Goal: Feedback & Contribution: Contribute content

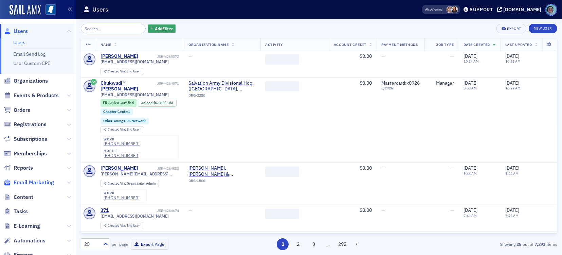
click at [35, 181] on span "Email Marketing" at bounding box center [34, 182] width 40 height 7
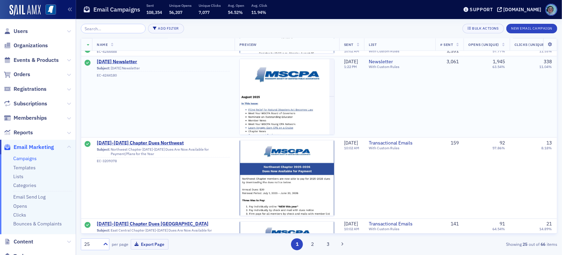
scroll to position [1053, 0]
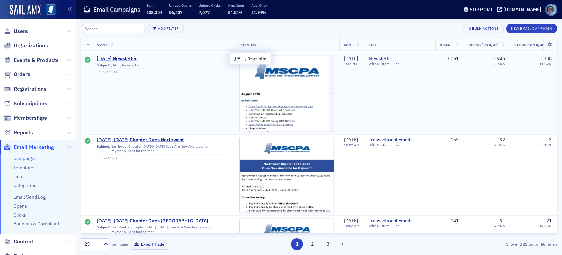
click at [137, 57] on span "August 2025 Newsletter" at bounding box center [163, 59] width 133 height 6
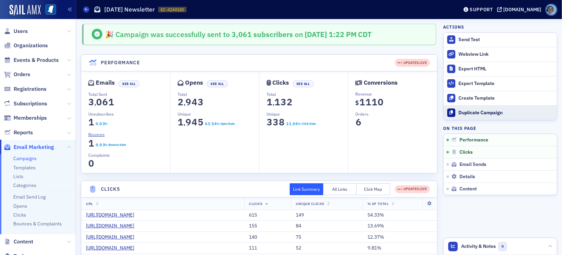
click at [473, 110] on div "Duplicate Campaign" at bounding box center [506, 113] width 95 height 6
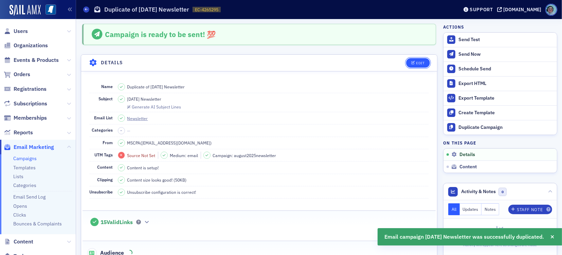
click at [420, 64] on button "Edit" at bounding box center [417, 63] width 23 height 10
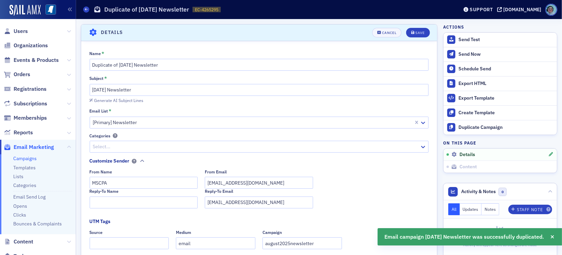
scroll to position [32, 0]
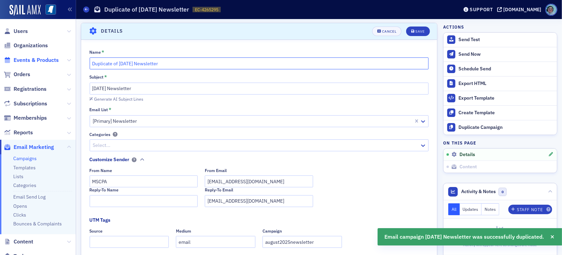
drag, startPoint x: 135, startPoint y: 62, endPoint x: 24, endPoint y: 60, distance: 110.1
click at [24, 60] on div "Users Organizations Events & Products Orders Registrations Subscriptions Member…" at bounding box center [281, 127] width 562 height 255
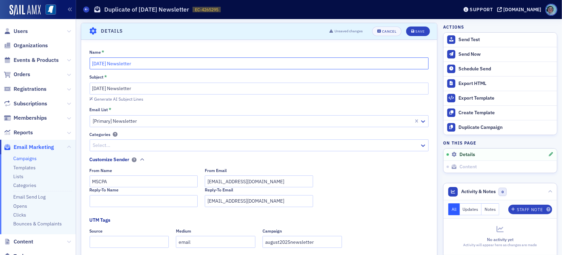
type input "September 2025 Newsletter"
click at [96, 84] on input "August 2025 Newsletter" at bounding box center [259, 89] width 339 height 12
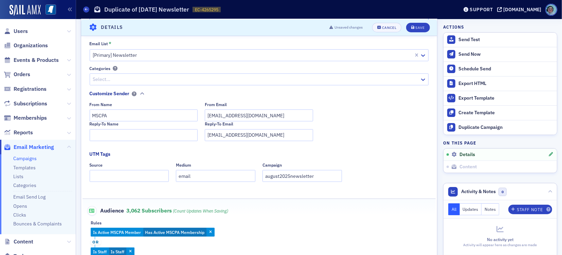
scroll to position [100, 0]
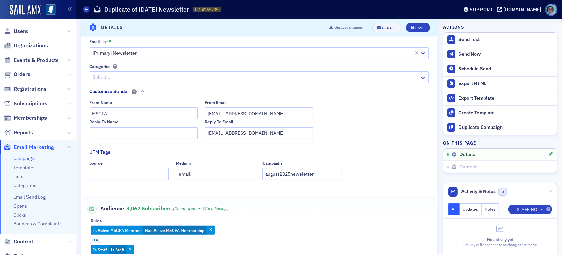
type input "September 2025 Newsletter"
drag, startPoint x: 276, startPoint y: 174, endPoint x: 211, endPoint y: 162, distance: 66.0
click at [211, 162] on div "Source Medium email Campaign august2025newsletter" at bounding box center [259, 169] width 339 height 19
type input "sept2025newsletter"
click at [415, 28] on div "Save" at bounding box center [419, 27] width 9 height 4
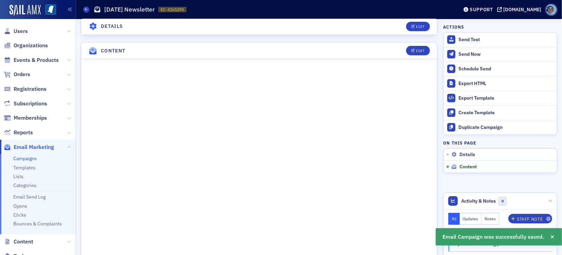
scroll to position [306, 0]
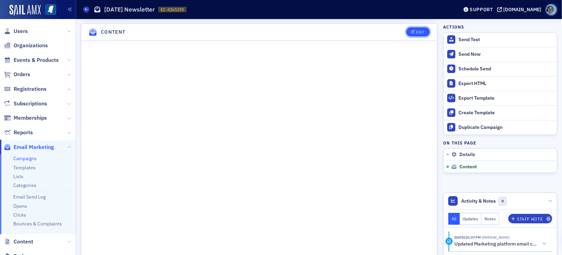
click at [411, 34] on button "Edit" at bounding box center [417, 32] width 23 height 10
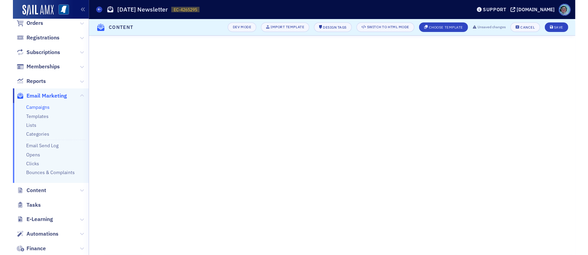
scroll to position [124, 0]
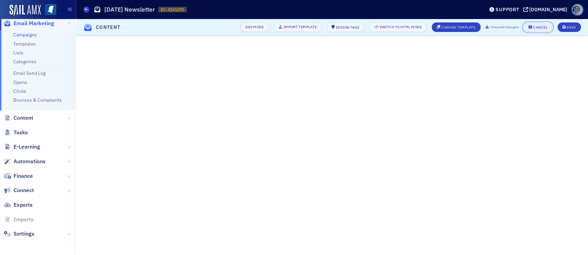
click at [544, 23] on button "Cancel" at bounding box center [537, 27] width 29 height 10
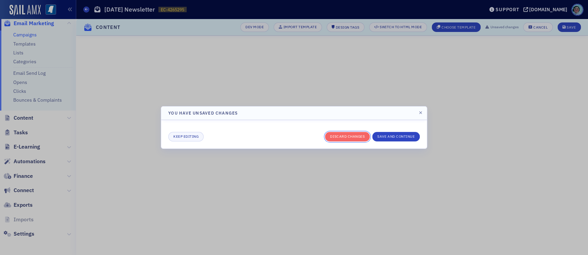
click at [355, 138] on button "Discard changes" at bounding box center [347, 137] width 45 height 10
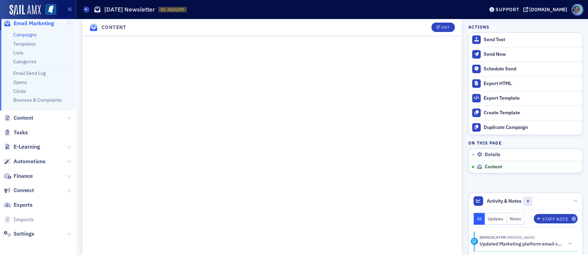
scroll to position [336, 0]
click at [441, 25] on div "Edit" at bounding box center [445, 27] width 8 height 4
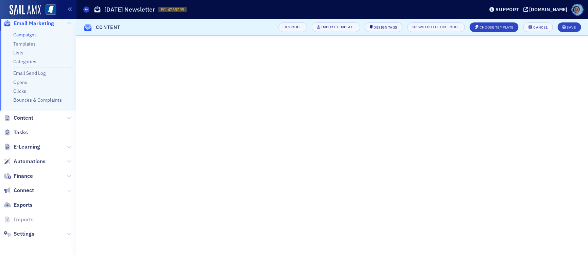
scroll to position [78, 0]
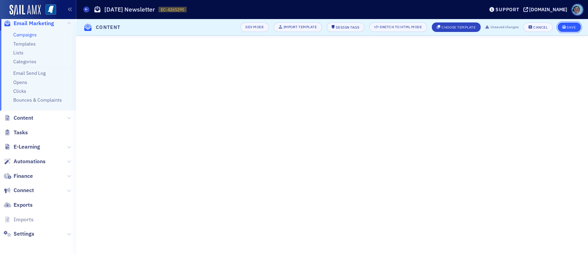
click at [562, 29] on div "Save" at bounding box center [570, 27] width 9 height 4
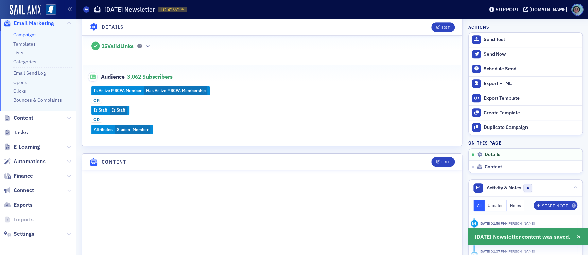
scroll to position [340, 0]
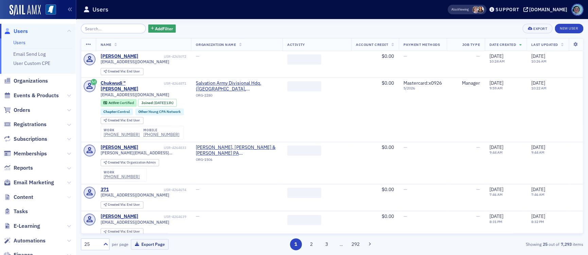
click at [67, 198] on icon at bounding box center [69, 197] width 4 height 4
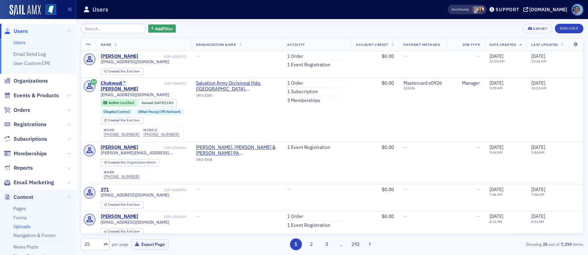
click at [22, 223] on link "Uploads" at bounding box center [21, 226] width 17 height 6
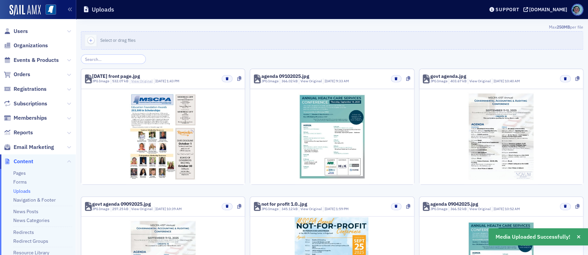
click at [143, 80] on link "View Original" at bounding box center [141, 80] width 21 height 5
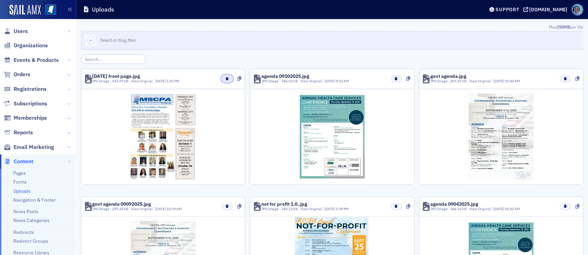
click at [226, 80] on icon "button" at bounding box center [227, 78] width 3 height 3
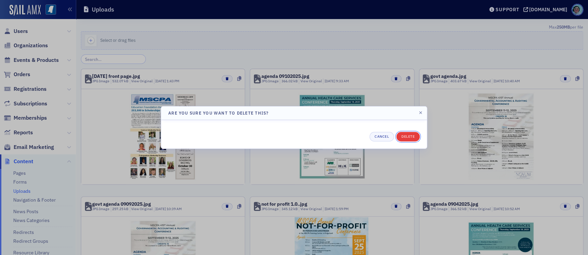
click at [401, 137] on button "Delete" at bounding box center [407, 137] width 23 height 10
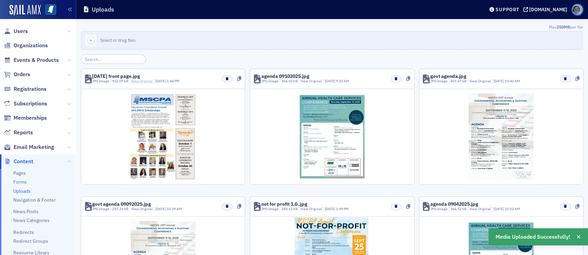
click at [136, 82] on link "View Original" at bounding box center [141, 80] width 21 height 5
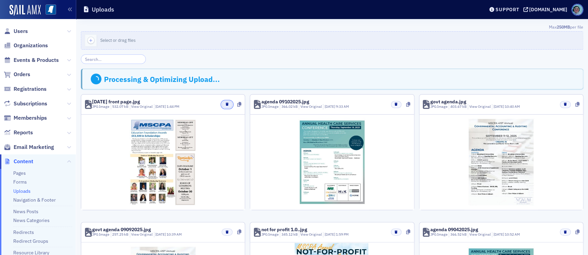
click at [227, 105] on button "button" at bounding box center [226, 104] width 11 height 7
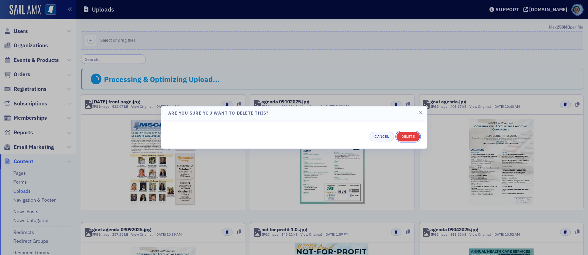
click at [416, 138] on button "Delete" at bounding box center [407, 137] width 23 height 10
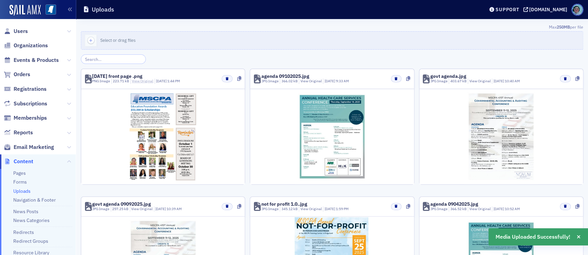
click at [143, 78] on link "View Original" at bounding box center [142, 80] width 21 height 5
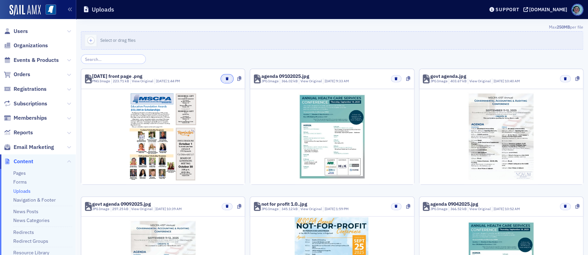
click at [222, 79] on button "button" at bounding box center [226, 78] width 11 height 7
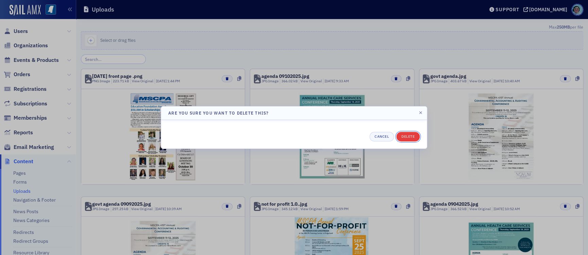
click at [403, 139] on button "Delete" at bounding box center [407, 137] width 23 height 10
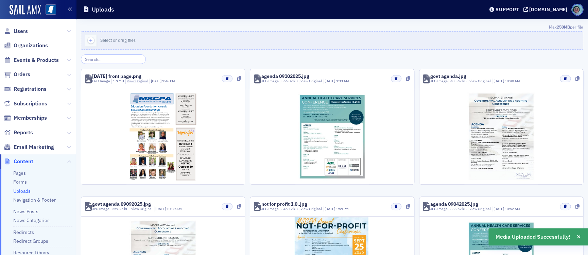
click at [135, 82] on link "View Original" at bounding box center [137, 80] width 21 height 5
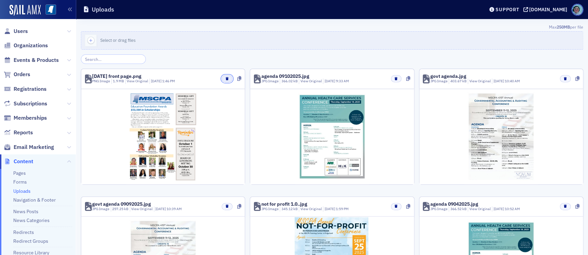
click at [221, 76] on button "button" at bounding box center [226, 78] width 11 height 7
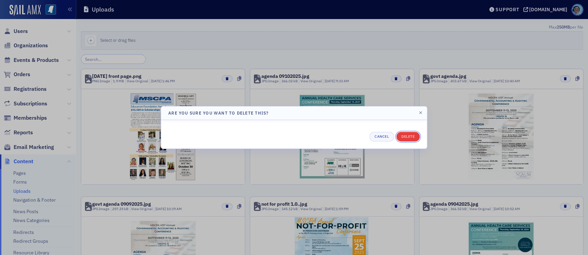
click at [411, 140] on button "Delete" at bounding box center [407, 137] width 23 height 10
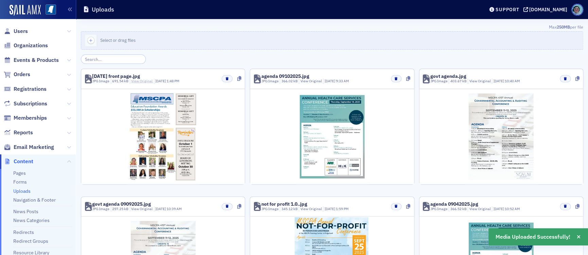
click at [147, 81] on link "View Original" at bounding box center [141, 80] width 21 height 5
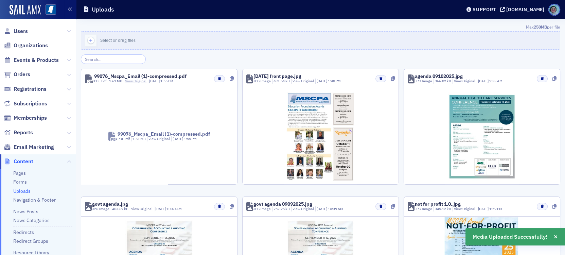
click at [141, 81] on link "View Original" at bounding box center [135, 80] width 21 height 5
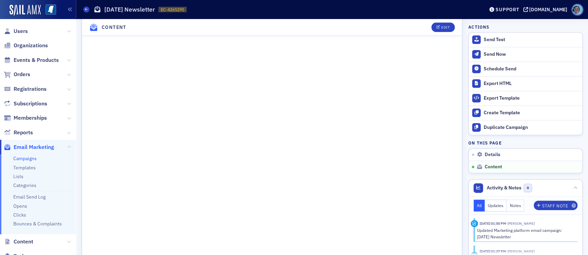
scroll to position [340, 0]
click at [441, 27] on div "Edit" at bounding box center [445, 27] width 8 height 4
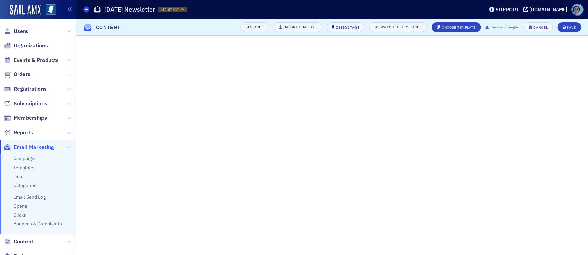
click at [569, 21] on header "Content Dev Mode Import Template Design Tags Switch to HTML Mode Choose Templat…" at bounding box center [332, 27] width 512 height 17
click at [577, 33] on header "Content Dev Mode Import Template Design Tags Switch to HTML Mode Choose Templat…" at bounding box center [332, 27] width 512 height 17
click at [573, 24] on button "Save" at bounding box center [568, 27] width 23 height 10
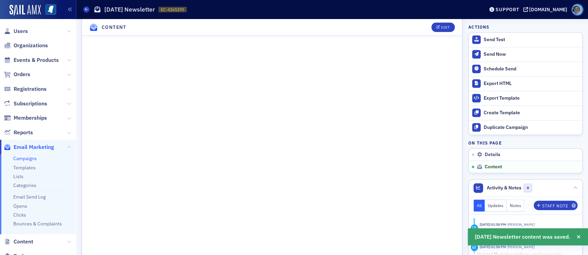
scroll to position [340, 0]
click at [431, 31] on button "Edit" at bounding box center [442, 27] width 23 height 10
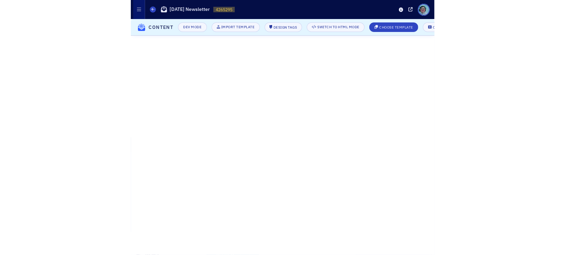
scroll to position [34, 0]
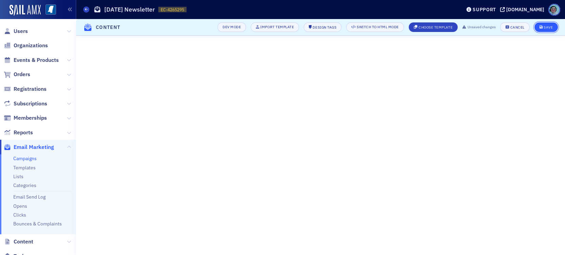
click at [544, 28] on div "Save" at bounding box center [547, 27] width 9 height 4
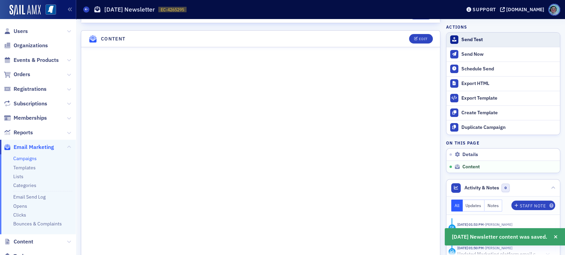
scroll to position [306, 0]
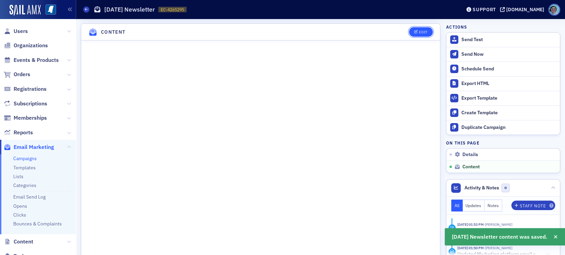
click at [420, 33] on div "Edit" at bounding box center [423, 32] width 8 height 4
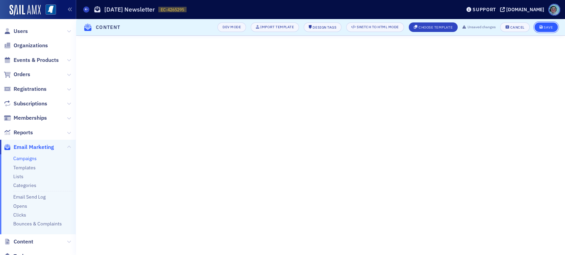
click at [537, 28] on button "Save" at bounding box center [545, 27] width 23 height 10
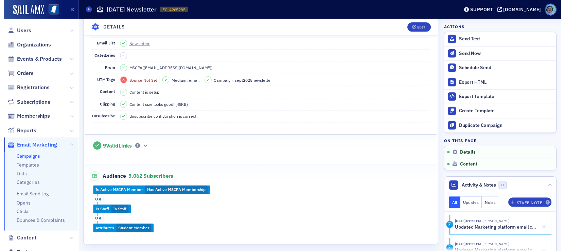
scroll to position [0, 0]
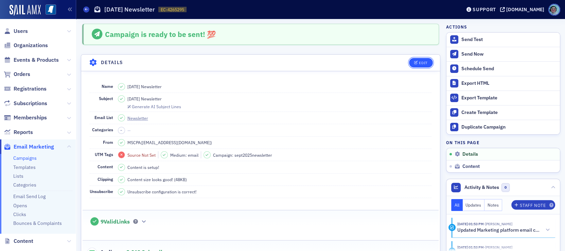
click at [420, 63] on div "Edit" at bounding box center [423, 63] width 8 height 4
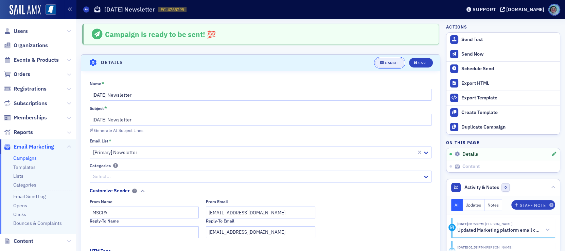
click at [391, 60] on button "Cancel" at bounding box center [389, 63] width 29 height 10
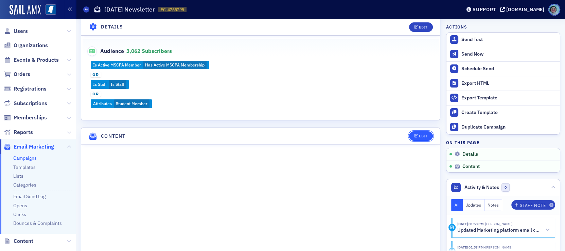
click at [419, 135] on div "Edit" at bounding box center [423, 137] width 8 height 4
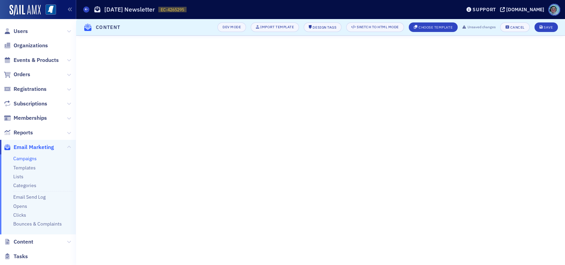
scroll to position [68, 0]
click at [547, 30] on button "Save" at bounding box center [545, 27] width 23 height 10
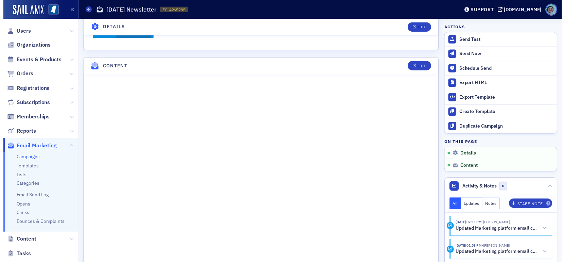
scroll to position [346, 0]
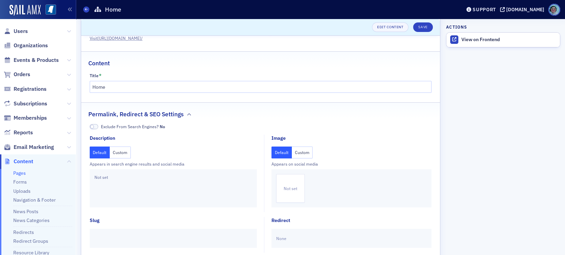
scroll to position [34, 0]
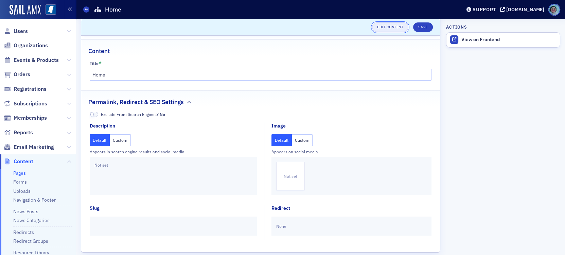
click at [386, 24] on link "Edit Content" at bounding box center [390, 27] width 36 height 10
click at [20, 172] on link "Pages" at bounding box center [19, 173] width 13 height 6
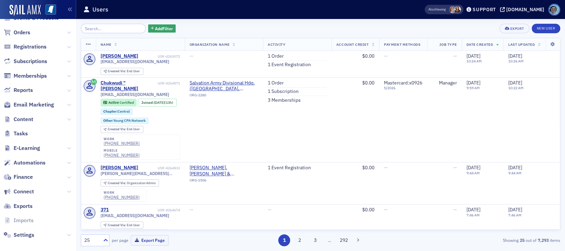
scroll to position [82, 0]
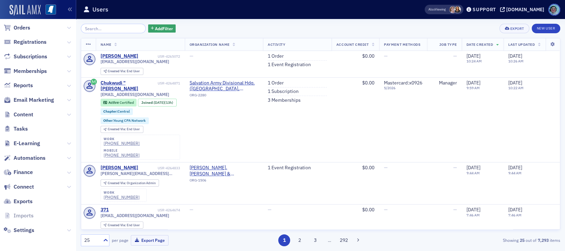
click at [32, 8] on img at bounding box center [25, 10] width 31 height 11
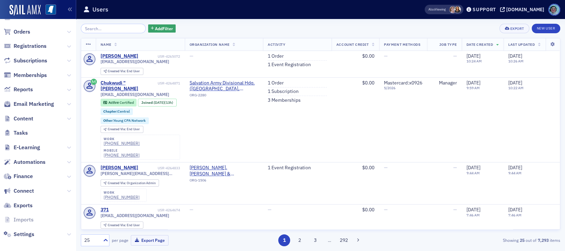
scroll to position [82, 0]
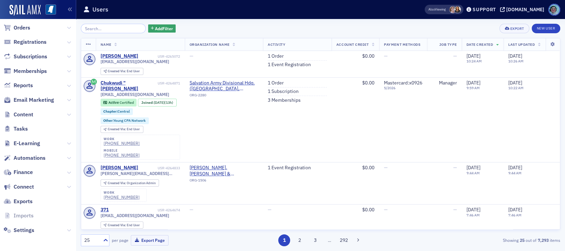
click at [60, 99] on span "Email Marketing" at bounding box center [38, 100] width 76 height 15
click at [67, 115] on icon at bounding box center [69, 115] width 4 height 4
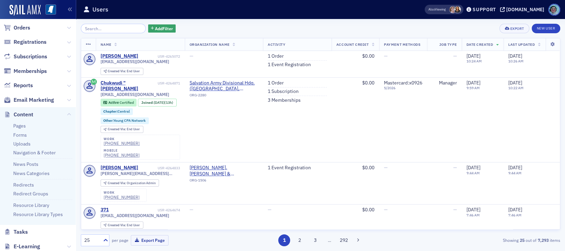
drag, startPoint x: 52, startPoint y: 148, endPoint x: 50, endPoint y: 157, distance: 8.6
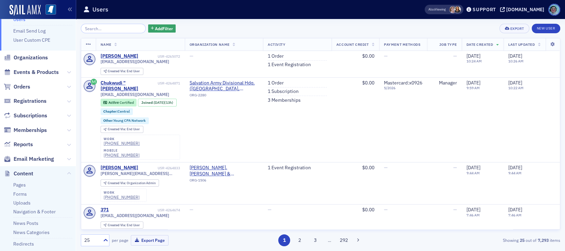
scroll to position [0, 0]
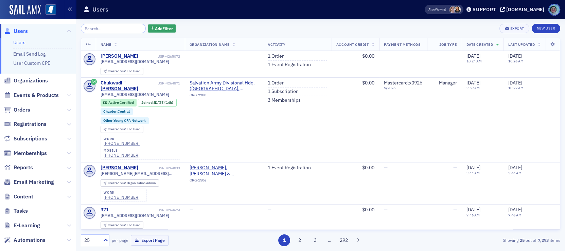
click at [67, 94] on icon at bounding box center [69, 95] width 4 height 4
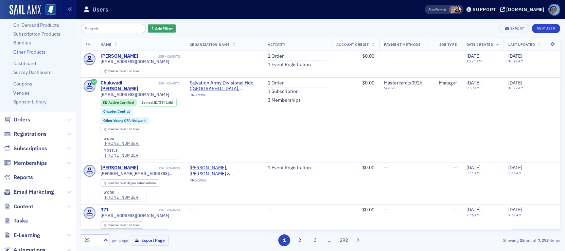
scroll to position [102, 0]
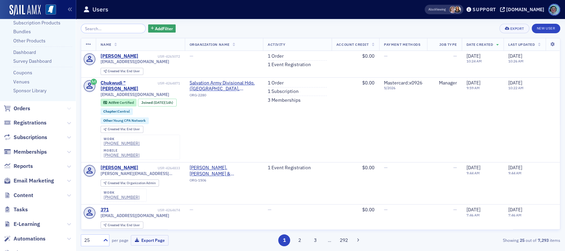
click at [67, 107] on icon at bounding box center [69, 109] width 4 height 4
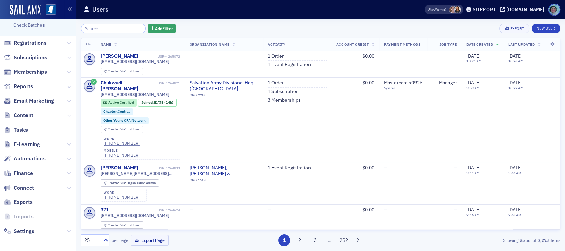
scroll to position [239, 0]
click at [67, 185] on icon at bounding box center [69, 187] width 4 height 4
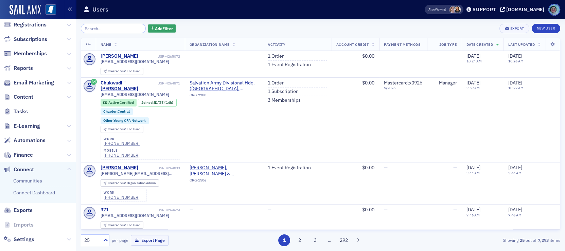
scroll to position [265, 0]
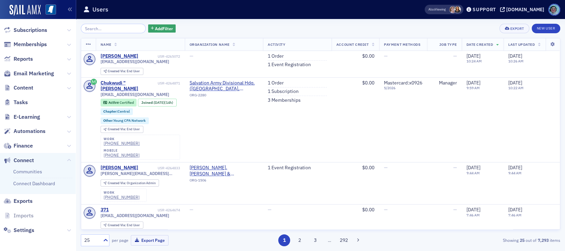
click at [57, 228] on span "Settings" at bounding box center [38, 230] width 76 height 15
click at [67, 231] on icon at bounding box center [69, 231] width 4 height 4
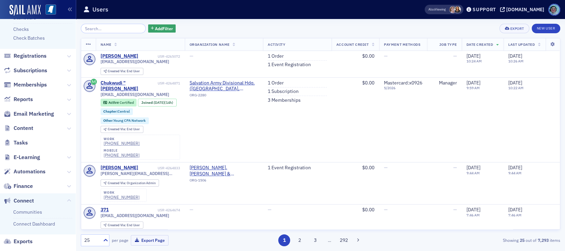
scroll to position [204, 0]
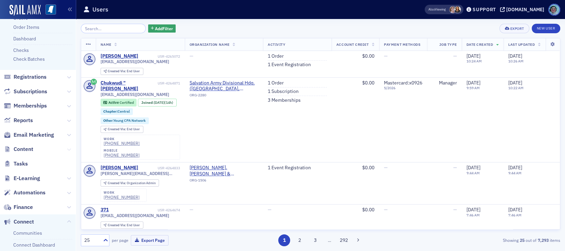
click at [67, 150] on icon at bounding box center [69, 150] width 4 height 4
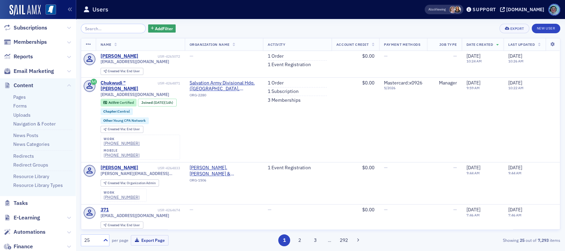
scroll to position [272, 0]
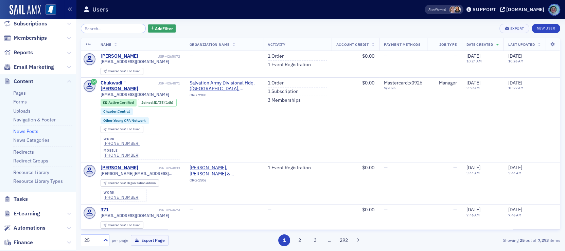
click at [29, 130] on link "News Posts" at bounding box center [25, 131] width 25 height 6
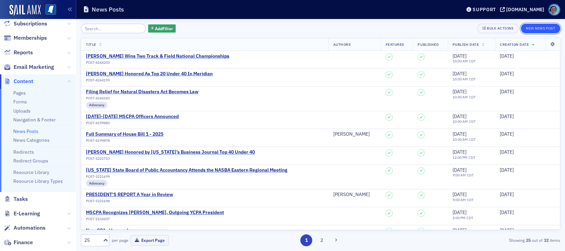
click at [541, 24] on button "New News Post" at bounding box center [540, 29] width 39 height 10
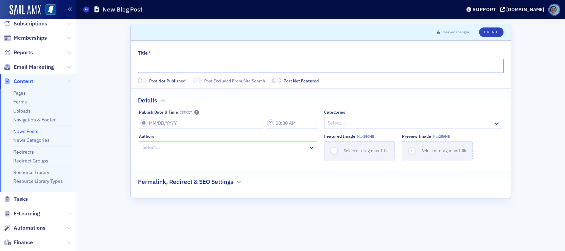
click at [280, 70] on input "Title *" at bounding box center [320, 66] width 365 height 14
paste input "BOARD OF GOVERNORS ENDORSES ALTERNATE PATHWAY TO LICENSURE"
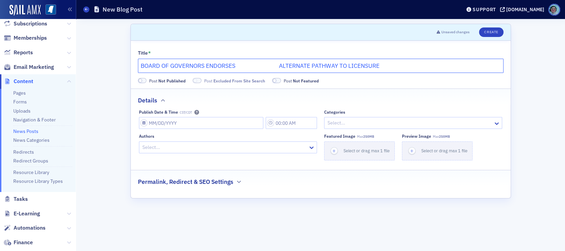
drag, startPoint x: 281, startPoint y: 66, endPoint x: 235, endPoint y: 66, distance: 45.9
click at [235, 66] on input "BOARD OF GOVERNORS ENDORSES ALTERNATE PATHWAY TO LICENSURE" at bounding box center [320, 66] width 365 height 14
type input "BOARD OF GOVERNORS ENDORSES ALTERNATE PATHWAY TO LICENSURE"
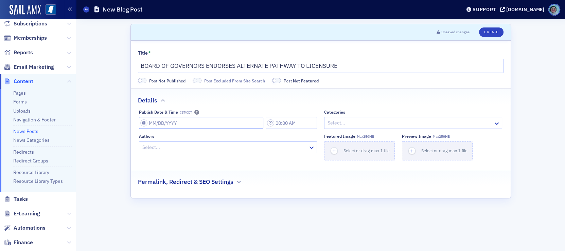
select select "8"
select select "2025"
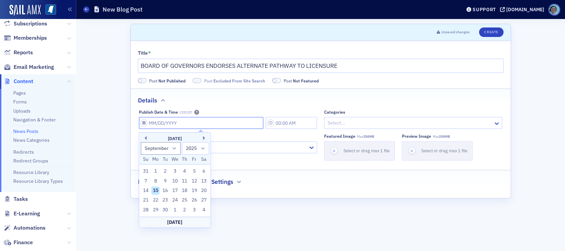
click at [223, 119] on input "Publish Date & Time CST/CDT" at bounding box center [201, 123] width 124 height 12
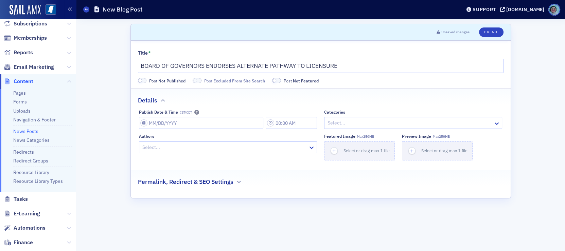
click at [235, 101] on div "Details" at bounding box center [320, 97] width 365 height 16
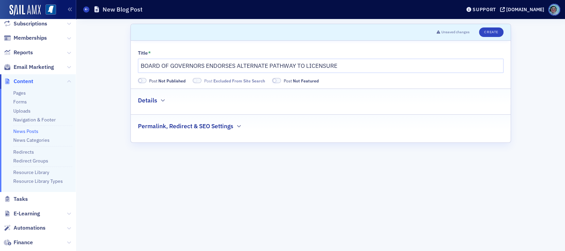
click at [235, 101] on div "Details" at bounding box center [320, 97] width 365 height 16
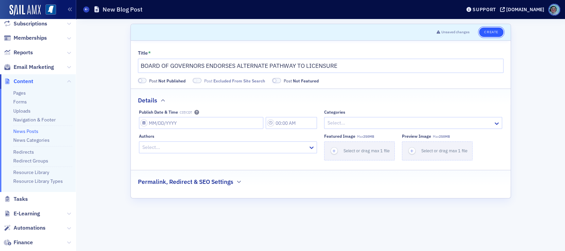
click at [492, 32] on button "Create" at bounding box center [491, 33] width 24 height 10
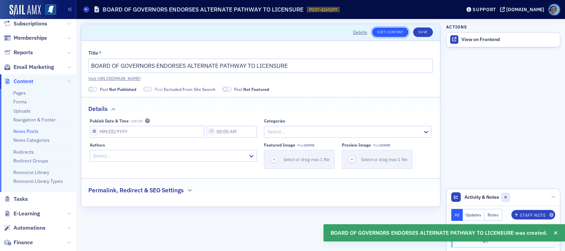
click at [401, 28] on link "Edit Content" at bounding box center [390, 33] width 36 height 10
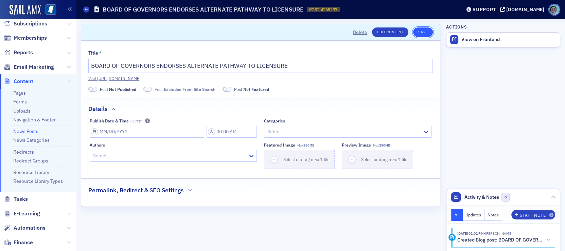
click at [423, 35] on button "Save" at bounding box center [422, 33] width 19 height 10
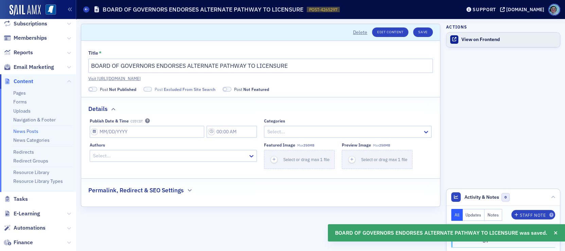
click at [485, 39] on div "View on Frontend" at bounding box center [508, 40] width 95 height 6
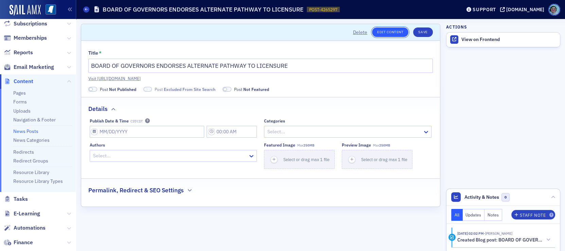
click at [400, 31] on link "Edit Content" at bounding box center [390, 33] width 36 height 10
click at [422, 31] on button "Save" at bounding box center [422, 33] width 19 height 10
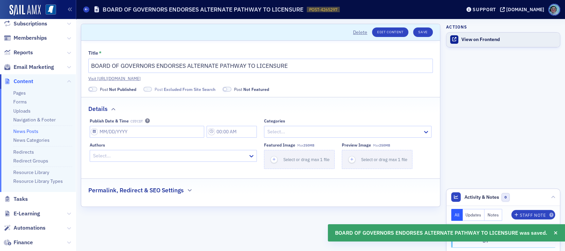
click at [473, 36] on link "View on Frontend" at bounding box center [502, 40] width 113 height 14
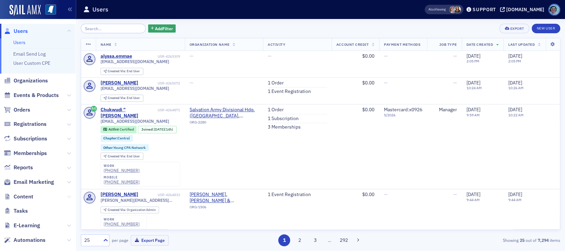
click at [67, 195] on icon at bounding box center [69, 197] width 4 height 4
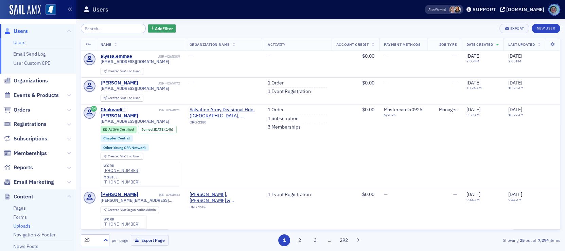
click at [24, 226] on link "Uploads" at bounding box center [21, 226] width 17 height 6
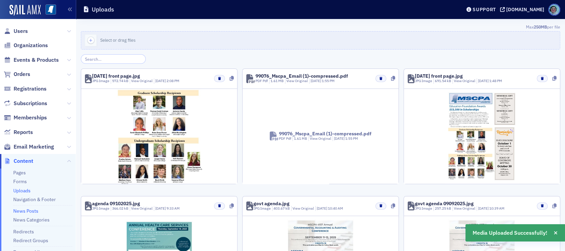
click at [26, 212] on link "News Posts" at bounding box center [25, 211] width 25 height 6
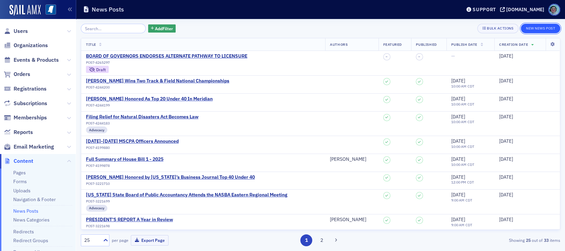
click at [541, 25] on button "New News Post" at bounding box center [540, 29] width 39 height 10
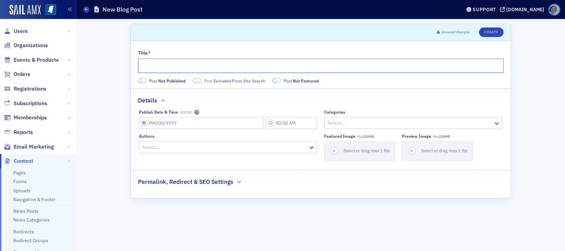
click at [236, 61] on input "Title *" at bounding box center [320, 66] width 365 height 14
paste input "Education Foundation Awards $53,500 in Scholarships"
click at [223, 66] on input "Education Foundation Awards $53,500 in Scholarships" at bounding box center [320, 66] width 365 height 14
type input "Education Foundation Awards $53,500 in Scholarships"
click at [493, 30] on button "Create" at bounding box center [491, 33] width 24 height 10
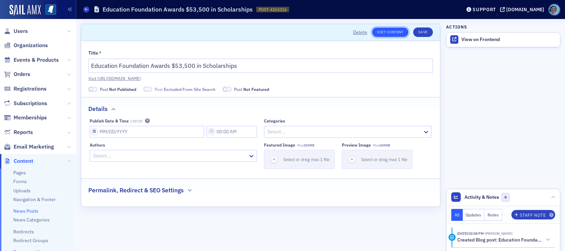
click at [402, 31] on link "Edit Content" at bounding box center [390, 33] width 36 height 10
click at [427, 32] on button "Save" at bounding box center [422, 33] width 19 height 10
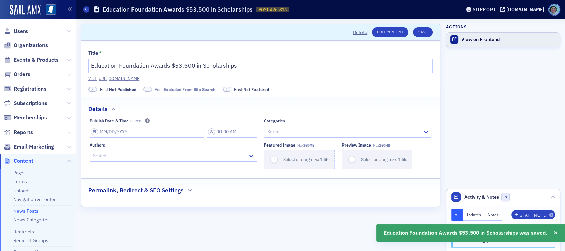
click at [478, 41] on div "View on Frontend" at bounding box center [508, 40] width 95 height 6
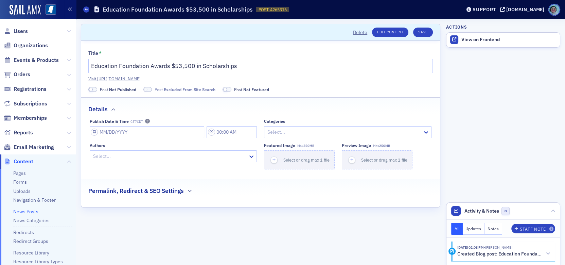
click at [389, 27] on header "Delete Edit Content Save" at bounding box center [260, 32] width 359 height 17
click at [394, 30] on link "Edit Content" at bounding box center [390, 33] width 36 height 10
click at [417, 31] on button "Save" at bounding box center [422, 33] width 19 height 10
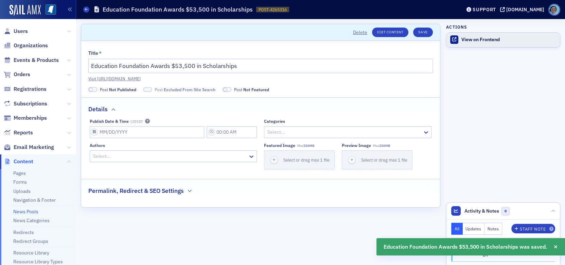
click at [478, 43] on link "View on Frontend" at bounding box center [502, 40] width 113 height 14
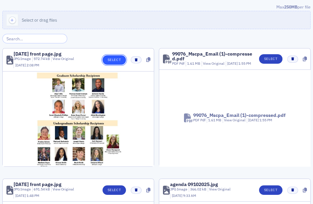
click at [115, 60] on button "Select" at bounding box center [114, 60] width 23 height 10
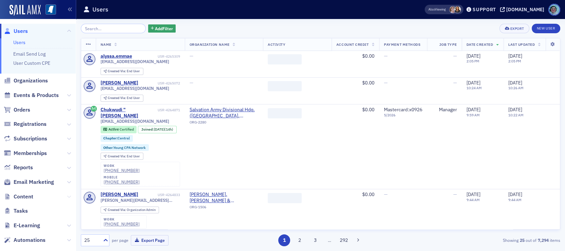
click at [67, 196] on icon at bounding box center [69, 197] width 4 height 4
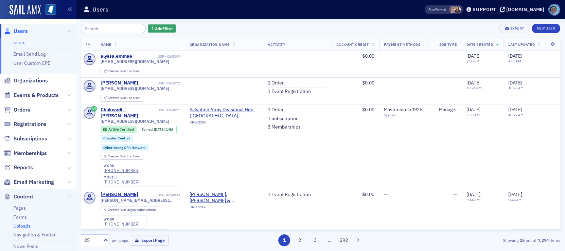
click at [26, 226] on link "Uploads" at bounding box center [21, 226] width 17 height 6
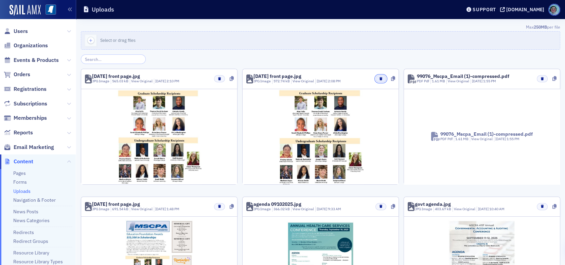
click at [375, 77] on button "button" at bounding box center [380, 78] width 11 height 7
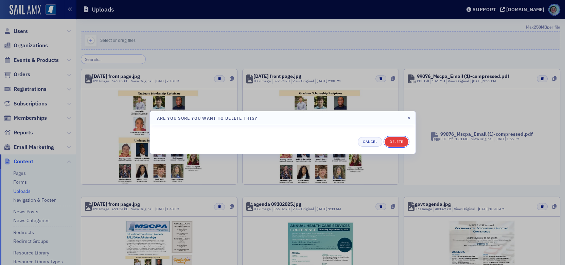
click at [400, 143] on button "Delete" at bounding box center [395, 142] width 23 height 10
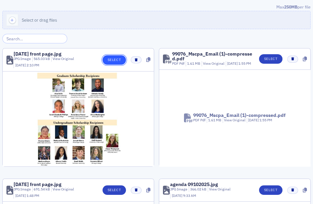
click at [106, 59] on button "Select" at bounding box center [114, 60] width 23 height 10
